Goal: Transaction & Acquisition: Book appointment/travel/reservation

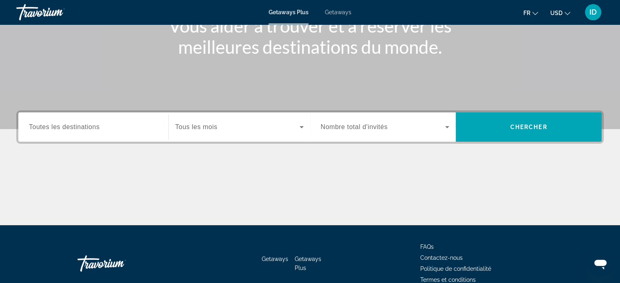
scroll to position [117, 0]
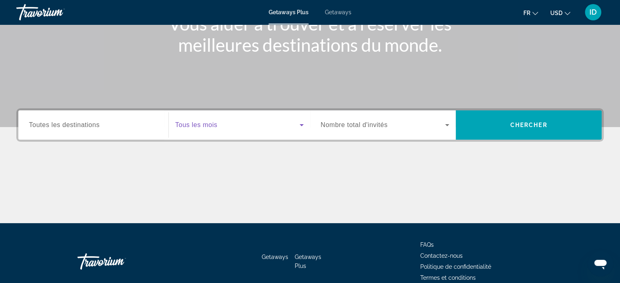
click at [304, 125] on icon "Search widget" at bounding box center [302, 125] width 10 height 10
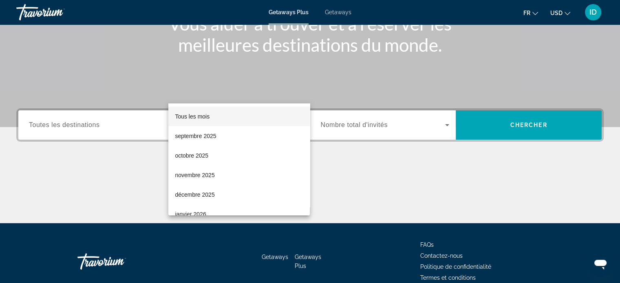
scroll to position [157, 0]
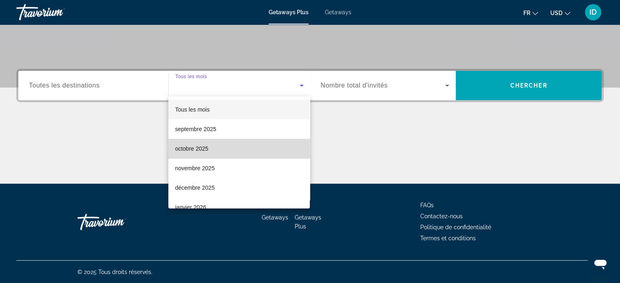
click at [257, 144] on mat-option "octobre 2025" at bounding box center [239, 149] width 142 height 20
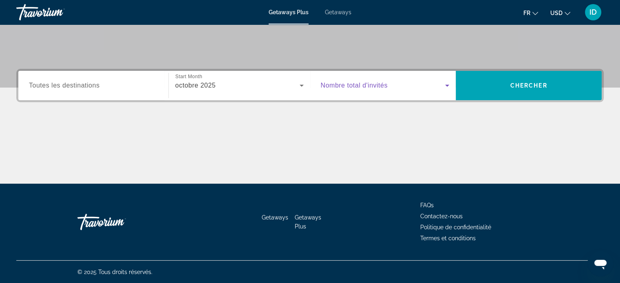
click at [439, 82] on span "Search widget" at bounding box center [383, 86] width 125 height 10
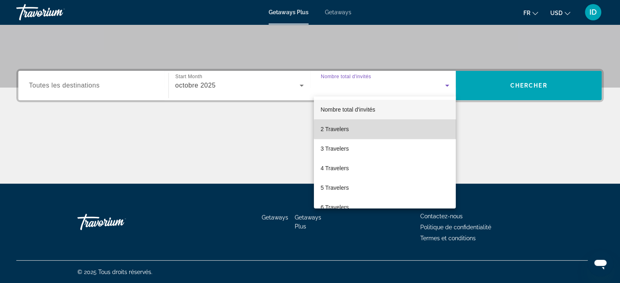
click at [400, 130] on mat-option "2 Travelers" at bounding box center [385, 130] width 142 height 20
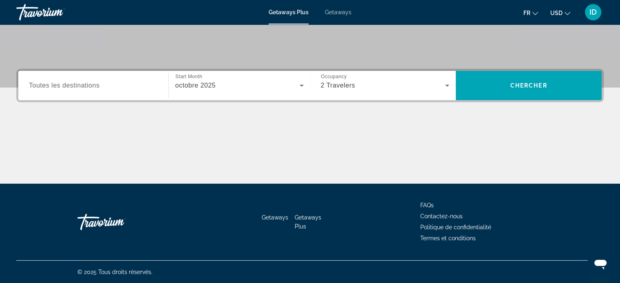
click at [88, 90] on div "Search widget" at bounding box center [93, 85] width 129 height 23
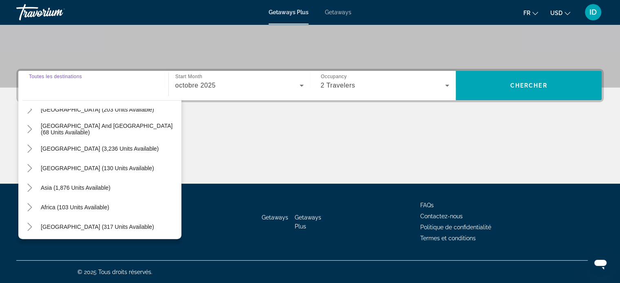
scroll to position [132, 0]
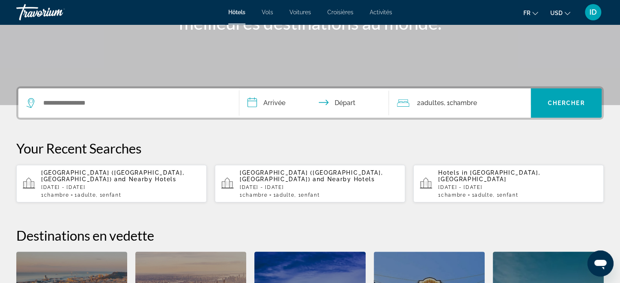
scroll to position [137, 0]
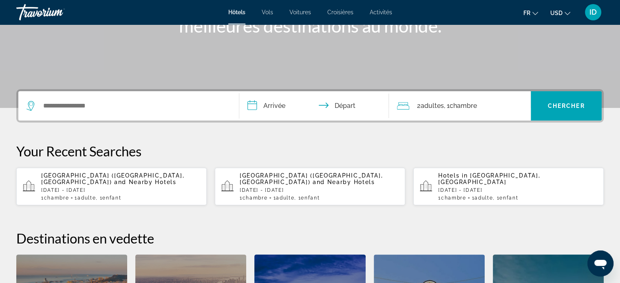
click at [418, 106] on span "2 Adulte Adultes" at bounding box center [430, 105] width 27 height 11
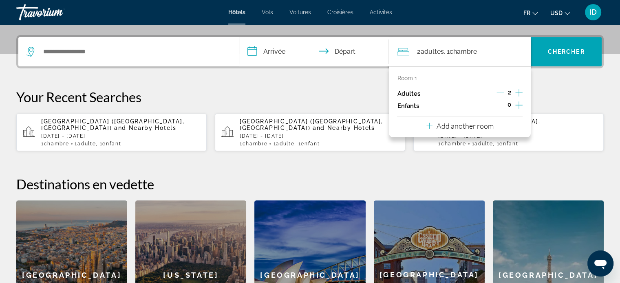
scroll to position [199, 0]
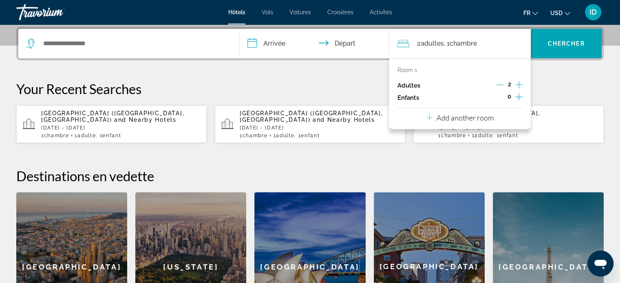
click at [517, 98] on icon "Increment children" at bounding box center [519, 97] width 7 height 10
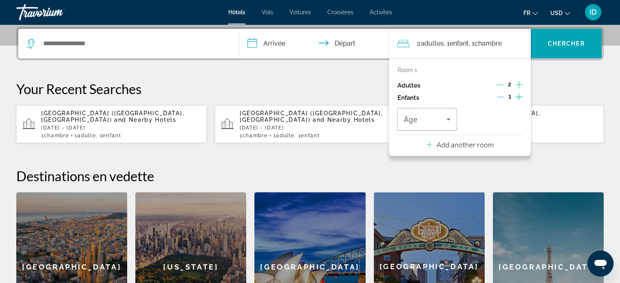
click at [499, 86] on icon "Decrement adults" at bounding box center [500, 84] width 7 height 7
click at [432, 120] on span "Travelers: 1 adult, 1 child" at bounding box center [425, 120] width 42 height 10
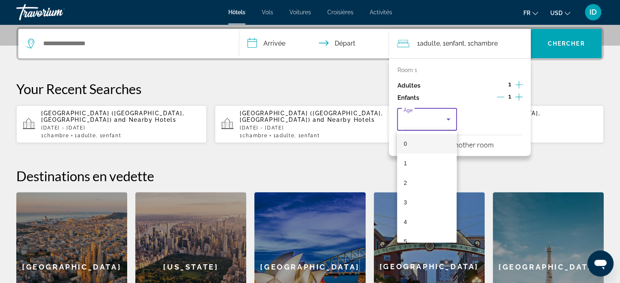
scroll to position [126, 0]
click at [423, 231] on mat-option "11" at bounding box center [427, 234] width 60 height 20
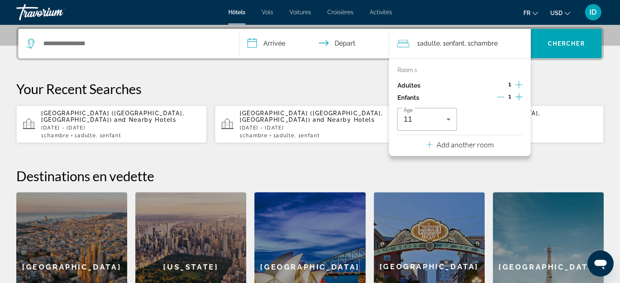
click at [290, 81] on p "Your Recent Searches" at bounding box center [310, 89] width 588 height 16
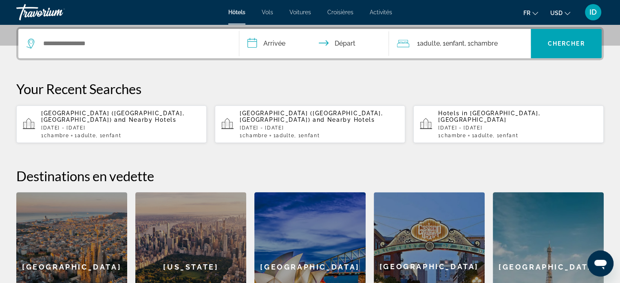
click at [277, 52] on input "**********" at bounding box center [315, 45] width 153 height 32
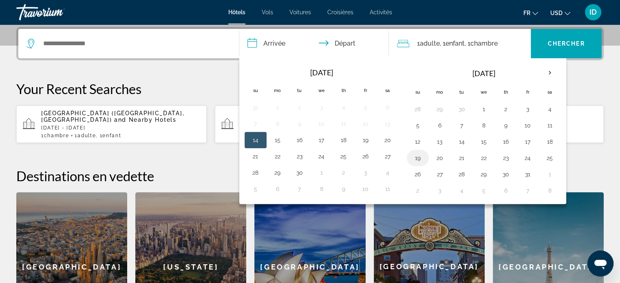
click at [419, 159] on button "19" at bounding box center [418, 158] width 13 height 11
click at [434, 159] on button "20" at bounding box center [440, 158] width 13 height 11
type input "**********"
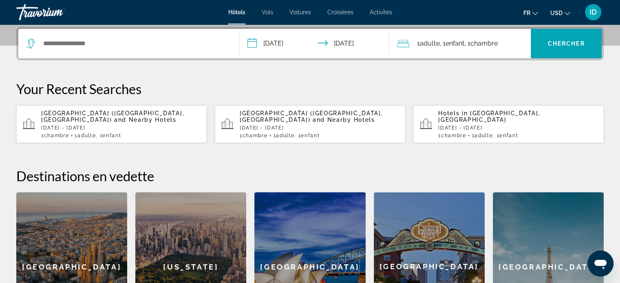
click at [205, 50] on div "Search widget" at bounding box center [129, 43] width 204 height 29
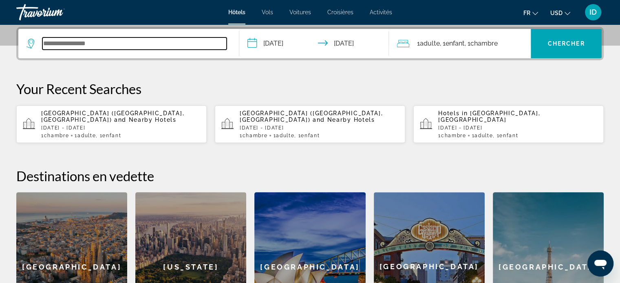
click at [150, 48] on input "Search widget" at bounding box center [134, 44] width 184 height 12
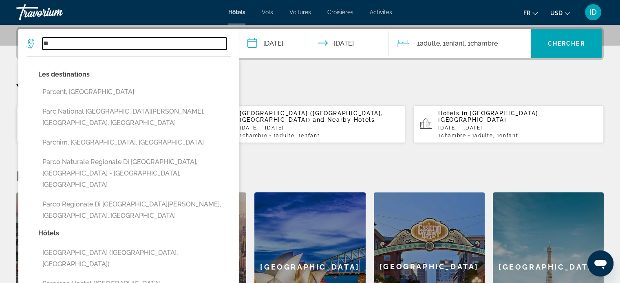
type input "*"
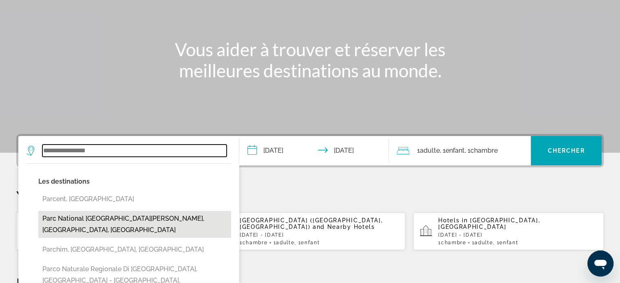
scroll to position [0, 0]
